Goal: Task Accomplishment & Management: Manage account settings

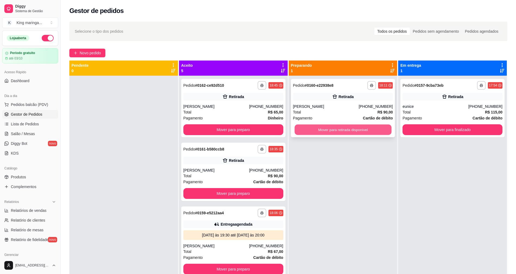
click at [342, 127] on button "Mover para retirada disponível" at bounding box center [342, 130] width 97 height 11
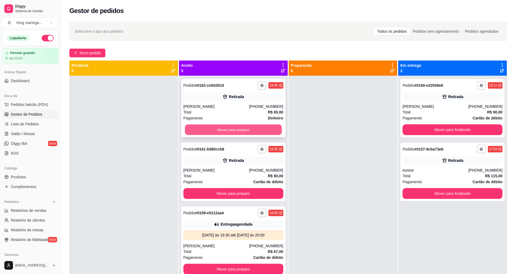
click at [256, 130] on button "Mover para preparo" at bounding box center [233, 130] width 97 height 11
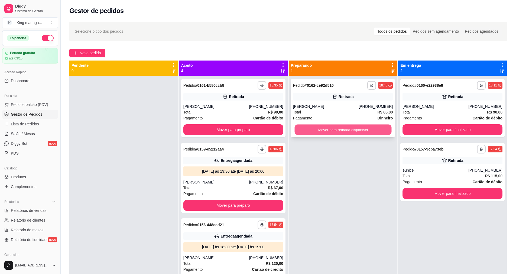
click at [342, 129] on button "Mover para retirada disponível" at bounding box center [342, 130] width 97 height 11
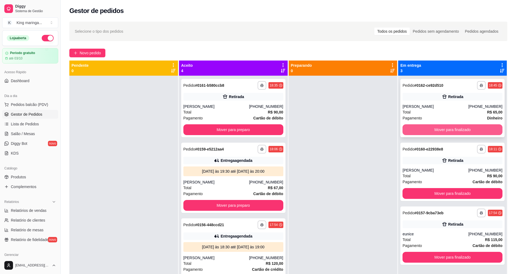
click at [449, 128] on button "Mover para finalizado" at bounding box center [452, 130] width 100 height 11
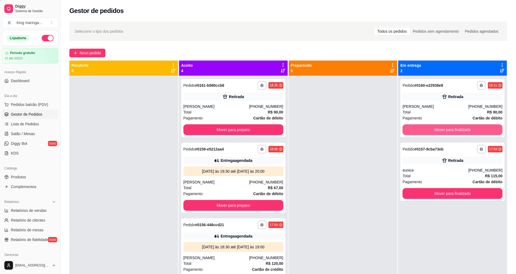
click at [449, 128] on button "Mover para finalizado" at bounding box center [452, 130] width 100 height 11
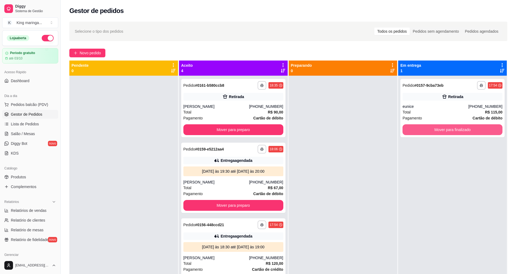
click at [449, 128] on button "Mover para finalizado" at bounding box center [452, 130] width 100 height 11
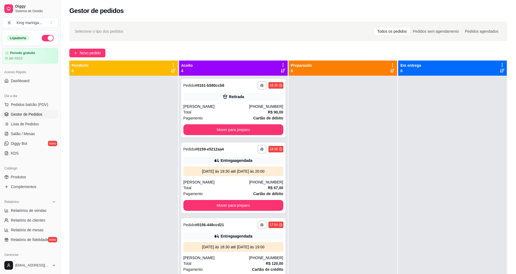
click at [281, 63] on div "Aceito 4" at bounding box center [233, 68] width 109 height 15
click at [281, 66] on icon at bounding box center [282, 65] width 5 height 5
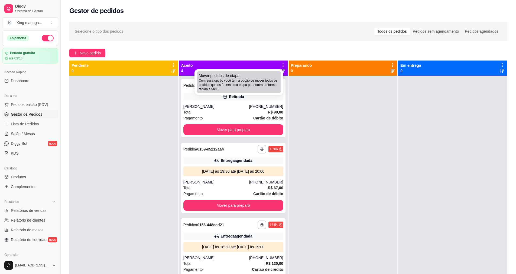
click at [257, 86] on span "Com essa opção você tem a opção de mover todos os pedidos que estão em uma etap…" at bounding box center [239, 84] width 80 height 13
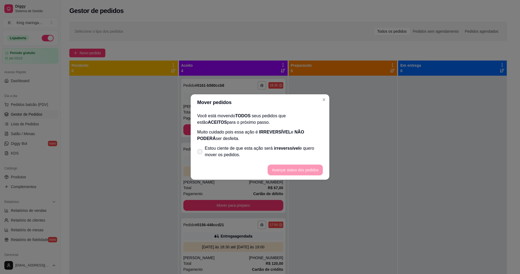
click at [211, 150] on span "Estou ciente de que esta ação será irreverssível e quero mover os pedidos." at bounding box center [264, 151] width 118 height 13
click at [200, 153] on input "Estou ciente de que esta ação será irreverssível e quero mover os pedidos." at bounding box center [199, 155] width 4 height 4
checkbox input "true"
click at [280, 165] on button "Avançar status dos pedidos" at bounding box center [295, 170] width 54 height 11
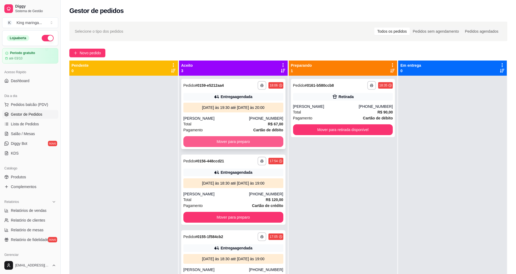
click at [263, 138] on button "Mover para preparo" at bounding box center [233, 141] width 100 height 11
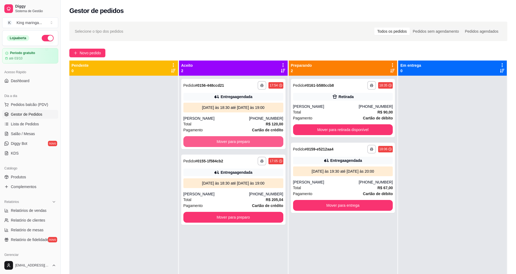
click at [263, 138] on button "Mover para preparo" at bounding box center [233, 141] width 100 height 11
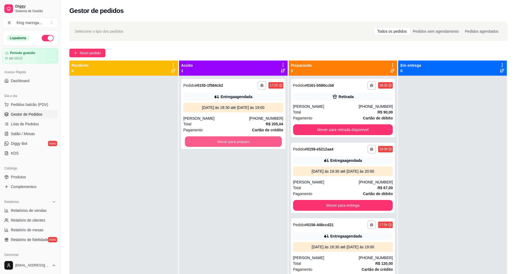
click at [263, 138] on button "Mover para preparo" at bounding box center [233, 142] width 97 height 11
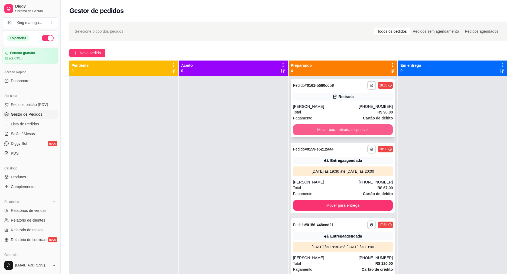
click at [354, 126] on button "Mover para retirada disponível" at bounding box center [343, 130] width 100 height 11
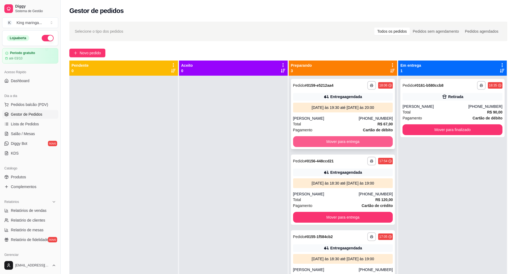
click at [355, 140] on button "Mover para entrega" at bounding box center [343, 141] width 100 height 11
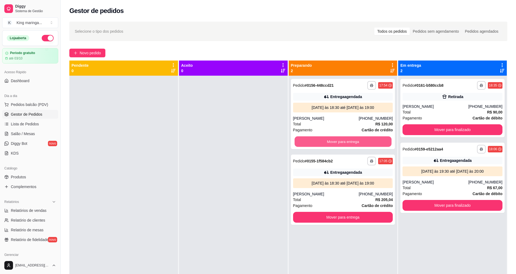
click at [355, 140] on button "Mover para entrega" at bounding box center [342, 142] width 97 height 11
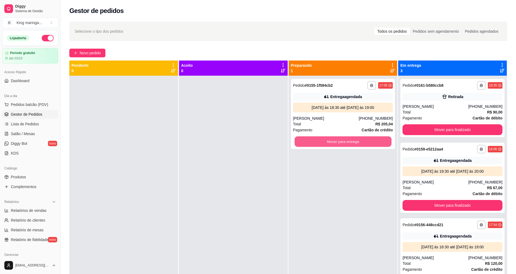
click at [348, 142] on button "Mover para entrega" at bounding box center [342, 142] width 97 height 11
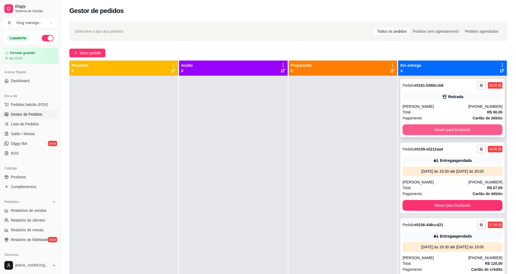
click at [422, 132] on button "Mover para finalizado" at bounding box center [452, 130] width 100 height 11
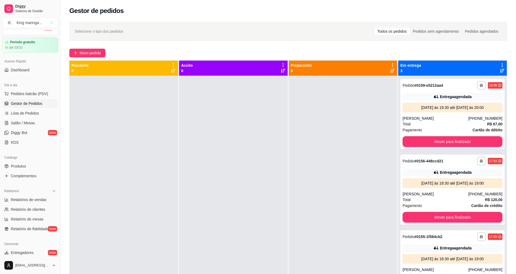
scroll to position [81, 0]
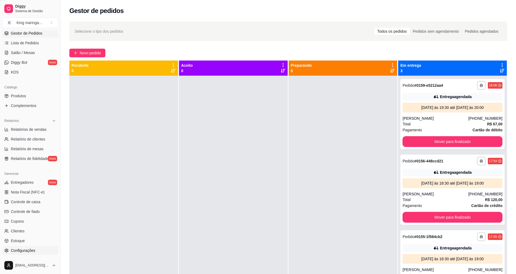
click at [43, 249] on link "Configurações" at bounding box center [30, 251] width 56 height 9
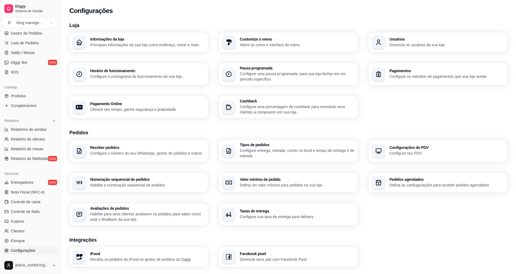
click at [297, 146] on h3 "Tipos de pedidos" at bounding box center [297, 145] width 114 height 4
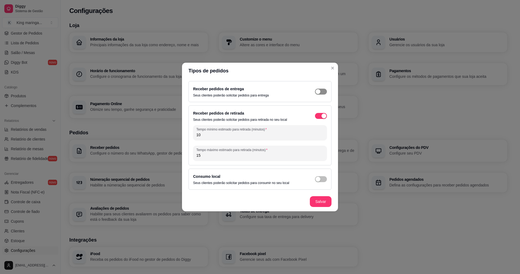
click at [319, 94] on div "button" at bounding box center [317, 91] width 5 height 5
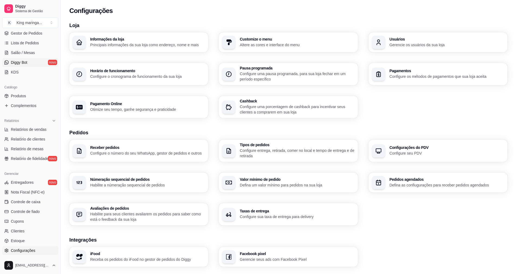
click at [26, 64] on span "Diggy Bot" at bounding box center [19, 62] width 17 height 5
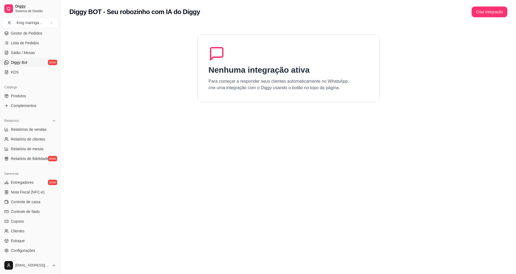
click at [280, 67] on h1 "Nenhuma integração ativa" at bounding box center [258, 70] width 101 height 10
click at [482, 9] on button "Criar integração" at bounding box center [489, 11] width 36 height 11
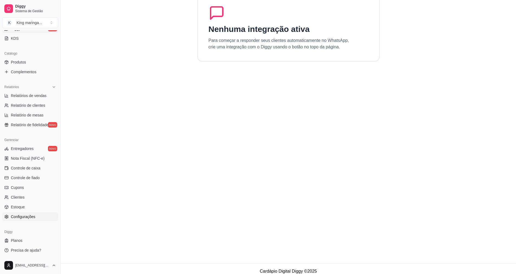
scroll to position [46, 0]
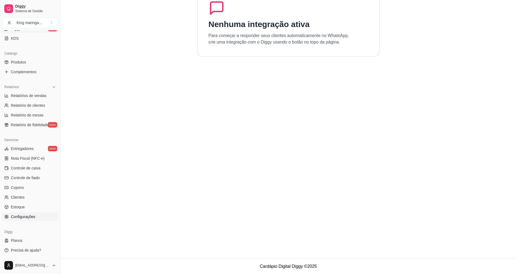
click at [23, 213] on link "Configurações" at bounding box center [30, 217] width 56 height 9
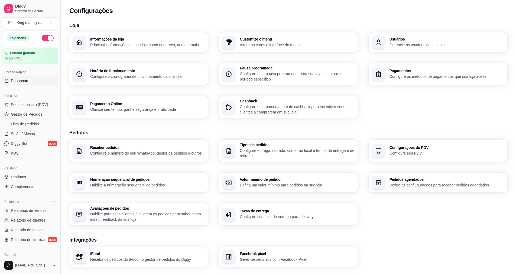
click at [24, 80] on span "Dashboard" at bounding box center [20, 80] width 19 height 5
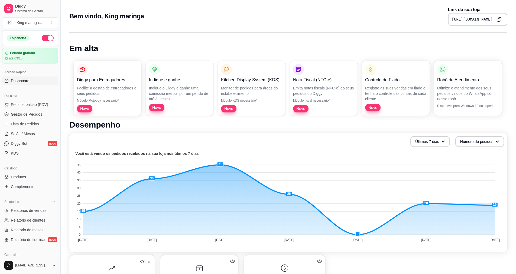
click at [502, 21] on button "Copy to clipboard" at bounding box center [498, 19] width 9 height 9
click at [31, 142] on link "Diggy Bot novo" at bounding box center [30, 143] width 56 height 9
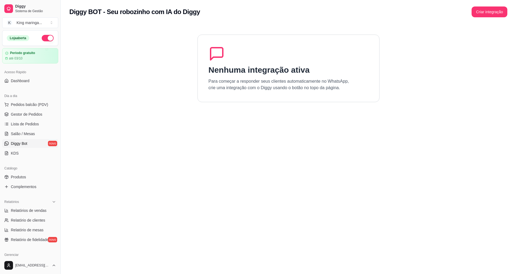
click at [483, 17] on div "Diggy BOT - Seu robozinho com IA do Diggy Criar integração" at bounding box center [288, 10] width 455 height 21
click at [483, 17] on button "Criar integração" at bounding box center [489, 12] width 35 height 11
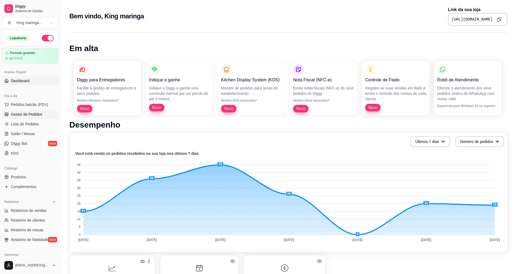
click at [30, 112] on span "Gestor de Pedidos" at bounding box center [26, 114] width 31 height 5
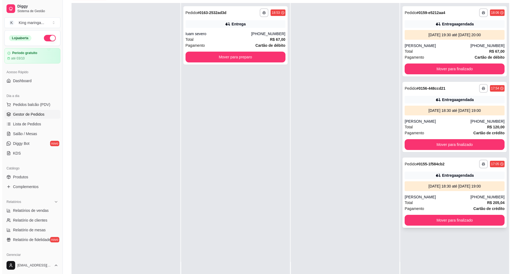
scroll to position [81, 0]
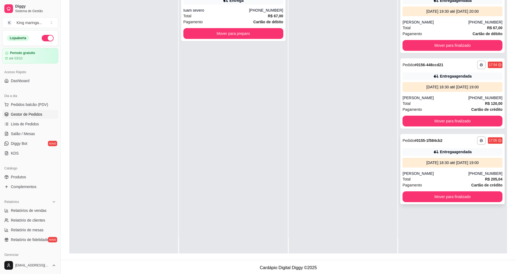
click at [441, 173] on div "[PERSON_NAME]" at bounding box center [435, 173] width 66 height 5
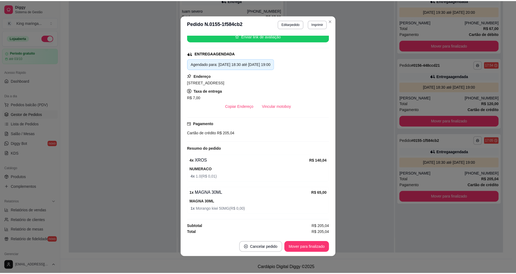
scroll to position [1, 0]
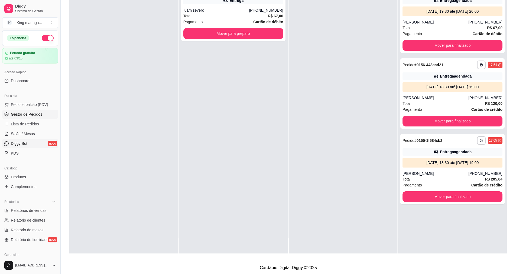
click at [28, 148] on link "Diggy Bot novo" at bounding box center [30, 143] width 56 height 9
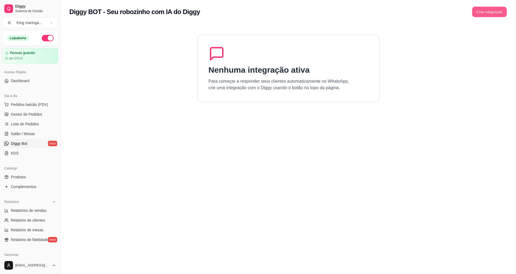
click at [502, 9] on button "Criar integração" at bounding box center [489, 12] width 35 height 11
click at [486, 15] on button "Criar integração" at bounding box center [489, 11] width 36 height 11
click at [22, 78] on link "Dashboard" at bounding box center [30, 81] width 56 height 9
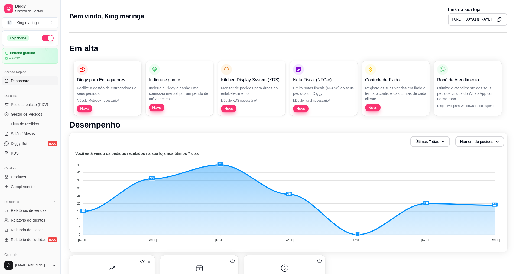
drag, startPoint x: 351, startPoint y: 103, endPoint x: 358, endPoint y: 110, distance: 10.3
drag, startPoint x: 358, startPoint y: 110, endPoint x: 325, endPoint y: 59, distance: 61.1
click at [343, 46] on h1 "Em alta" at bounding box center [288, 49] width 438 height 10
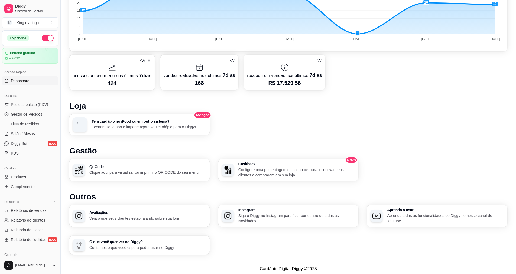
scroll to position [203, 0]
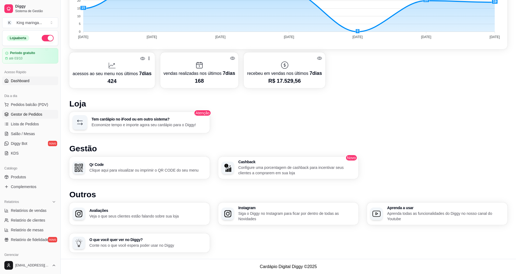
click at [24, 116] on span "Gestor de Pedidos" at bounding box center [26, 114] width 31 height 5
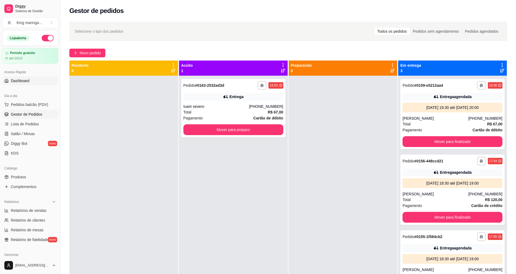
click at [19, 80] on span "Dashboard" at bounding box center [20, 80] width 19 height 5
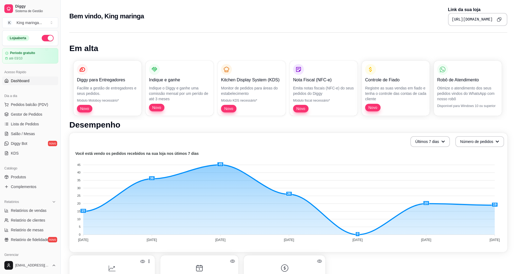
click at [502, 21] on button "Copy to clipboard" at bounding box center [498, 19] width 8 height 8
click at [448, 87] on p "Otimize o atendimento dos seus pedidos vindos do WhatsApp com nosso robô" at bounding box center [467, 94] width 61 height 16
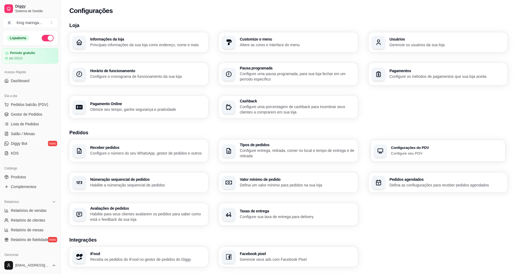
click at [423, 156] on div "Configurações do PDV Configure seu PDV" at bounding box center [437, 151] width 135 height 22
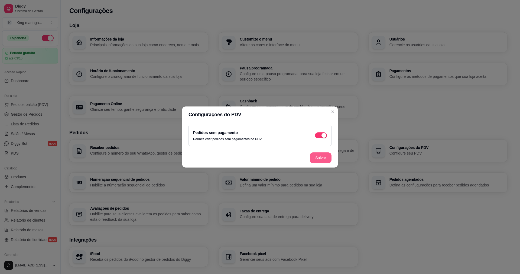
click at [325, 158] on button "Salvar" at bounding box center [321, 158] width 22 height 11
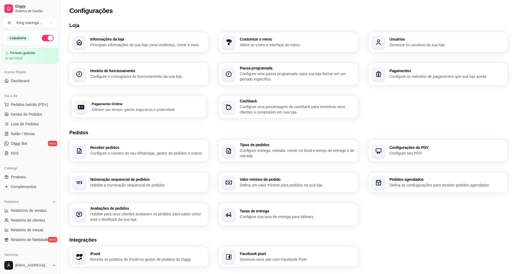
click at [138, 99] on div "Pagamento Online Otimize seu tempo, ganhe segurança e praticidade" at bounding box center [138, 107] width 135 height 22
select select "4.98"
click at [162, 179] on h3 "Númeração sequencial de pedidos" at bounding box center [146, 180] width 111 height 4
click at [144, 145] on div "Receber pedidos Configure o número do seu WhatsApp, gestor de pedidos e outros" at bounding box center [138, 151] width 135 height 22
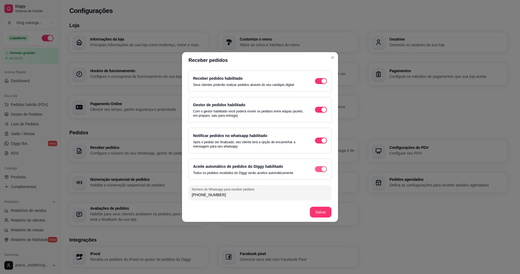
click at [319, 169] on span "button" at bounding box center [321, 169] width 12 height 6
click at [319, 169] on div "button" at bounding box center [317, 169] width 5 height 5
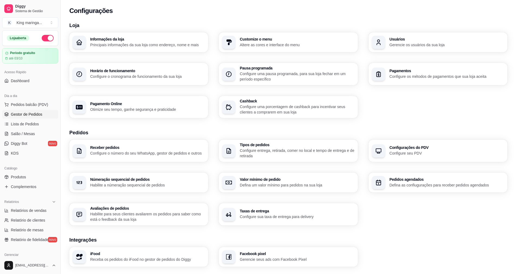
click at [33, 113] on span "Gestor de Pedidos" at bounding box center [26, 114] width 31 height 5
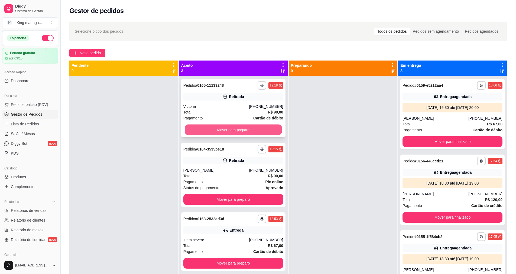
click at [251, 132] on button "Mover para preparo" at bounding box center [233, 130] width 97 height 11
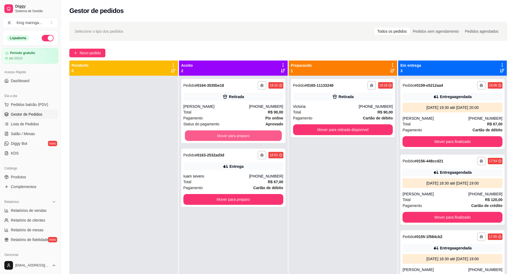
click at [251, 132] on button "Mover para preparo" at bounding box center [233, 136] width 97 height 11
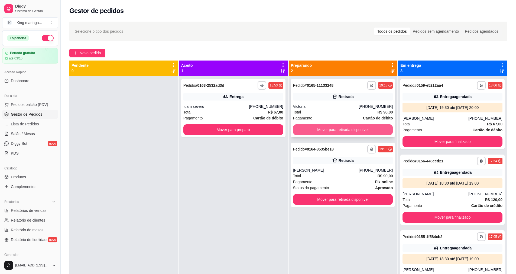
click at [335, 131] on button "Mover para retirada disponível" at bounding box center [343, 130] width 100 height 11
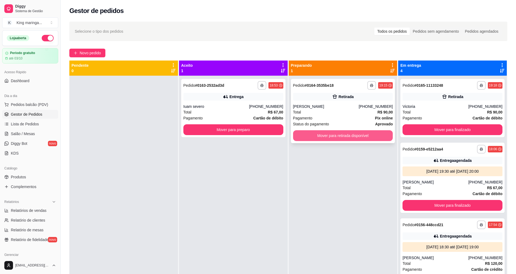
click at [345, 132] on button "Mover para retirada disponível" at bounding box center [343, 135] width 100 height 11
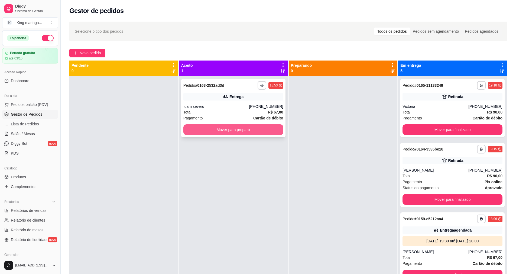
click at [249, 127] on button "Mover para preparo" at bounding box center [233, 130] width 100 height 11
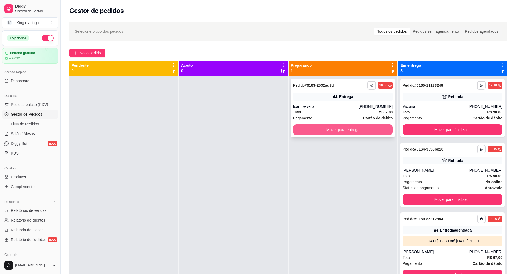
click at [347, 133] on button "Mover para entrega" at bounding box center [343, 130] width 100 height 11
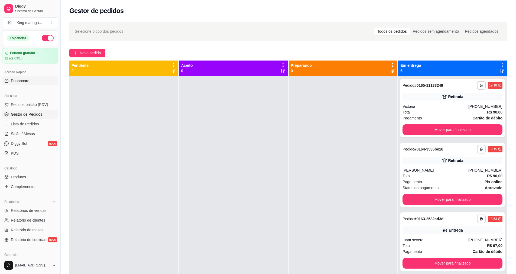
click at [32, 81] on link "Dashboard" at bounding box center [30, 81] width 56 height 9
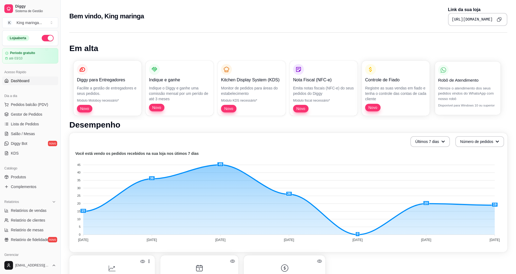
click at [468, 98] on p "Otimize o atendimento dos seus pedidos vindos do WhatsApp com nosso robô" at bounding box center [467, 94] width 59 height 16
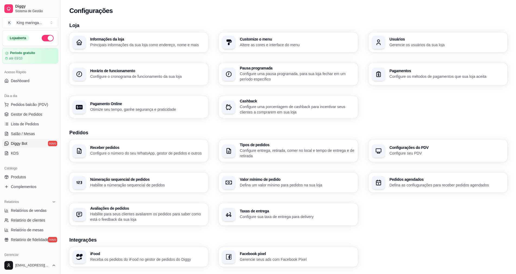
click at [41, 140] on link "Diggy Bot novo" at bounding box center [30, 143] width 56 height 9
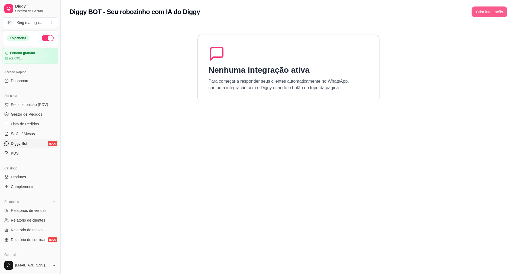
click at [502, 15] on button "Criar integração" at bounding box center [489, 11] width 36 height 11
